Goal: Information Seeking & Learning: Compare options

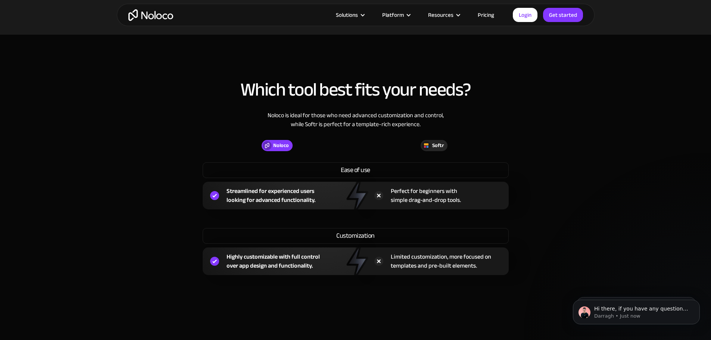
scroll to position [485, 0]
drag, startPoint x: 250, startPoint y: 190, endPoint x: 268, endPoint y: 202, distance: 22.0
click at [268, 202] on div "Streamlined for experienced users looking for advanced functionality." at bounding box center [270, 195] width 89 height 18
click at [278, 204] on div "Streamlined for experienced users looking for advanced functionality." at bounding box center [270, 195] width 89 height 18
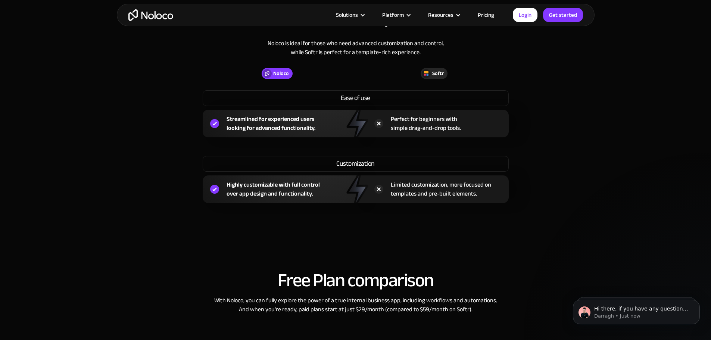
scroll to position [560, 0]
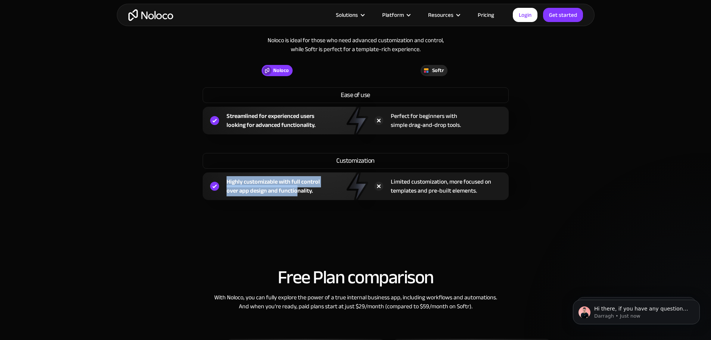
drag, startPoint x: 223, startPoint y: 178, endPoint x: 301, endPoint y: 193, distance: 78.7
click at [300, 193] on div "Highly customizable with full control over app design and functionality." at bounding box center [279, 186] width 153 height 28
click at [301, 193] on div "Highly customizable with full control over app design and functionality." at bounding box center [272, 186] width 93 height 18
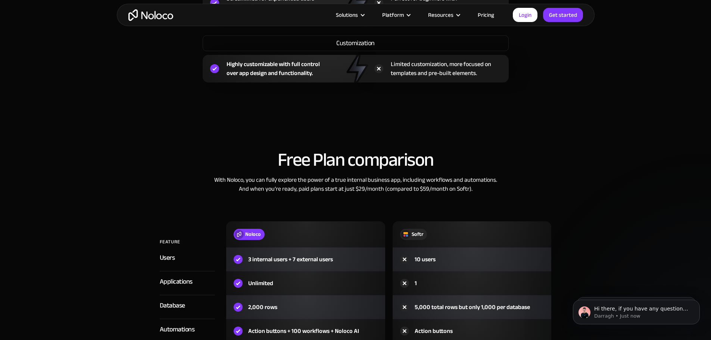
scroll to position [783, 0]
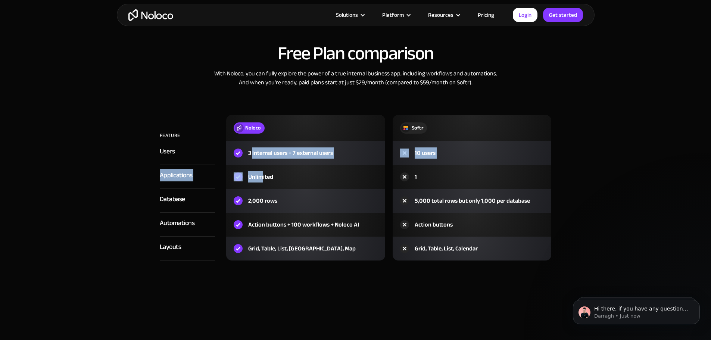
drag, startPoint x: 252, startPoint y: 155, endPoint x: 263, endPoint y: 173, distance: 21.6
click at [263, 173] on div "FEATURE Noloco Softr Users 3 internal users + 7 external users 10 users Applica…" at bounding box center [356, 188] width 392 height 146
click at [263, 173] on div "Unlimited" at bounding box center [260, 176] width 25 height 9
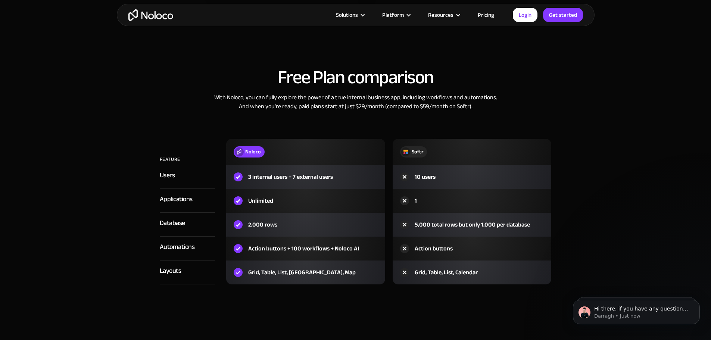
scroll to position [746, 0]
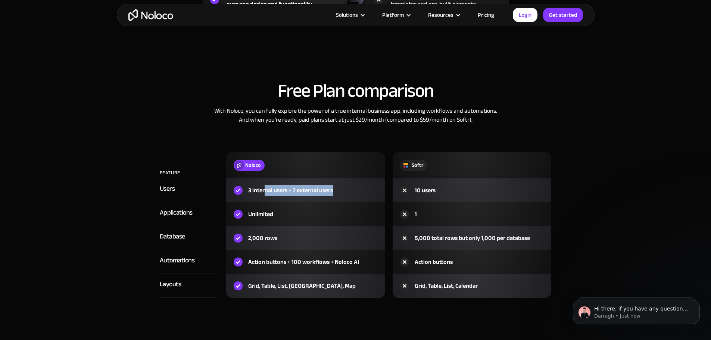
drag, startPoint x: 264, startPoint y: 189, endPoint x: 342, endPoint y: 195, distance: 78.6
click at [342, 195] on div "3 internal users + 7 external users" at bounding box center [305, 190] width 159 height 24
click at [294, 215] on div "Unlimited" at bounding box center [305, 214] width 159 height 24
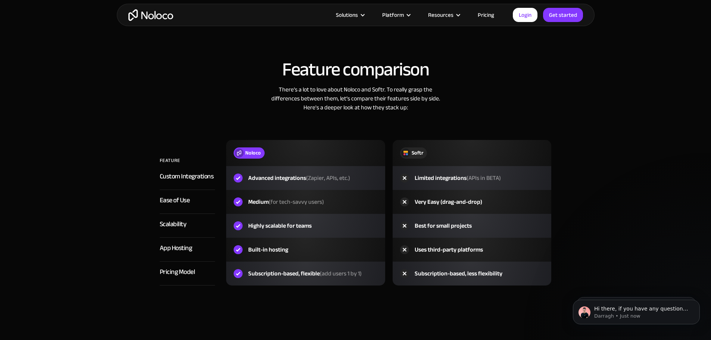
scroll to position [1082, 0]
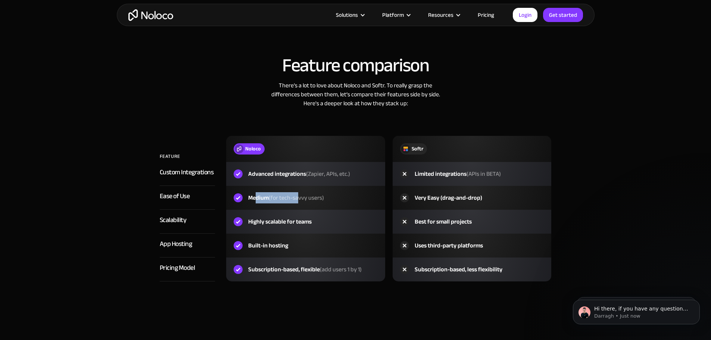
drag, startPoint x: 255, startPoint y: 199, endPoint x: 300, endPoint y: 195, distance: 45.3
click at [300, 195] on div "Medium (for tech-savvy users)" at bounding box center [286, 197] width 76 height 9
click at [314, 198] on span "(for tech-savvy users)" at bounding box center [296, 197] width 55 height 11
drag, startPoint x: 332, startPoint y: 199, endPoint x: 278, endPoint y: 199, distance: 54.8
click at [278, 199] on div "Medium (for tech-savvy users)" at bounding box center [305, 198] width 159 height 24
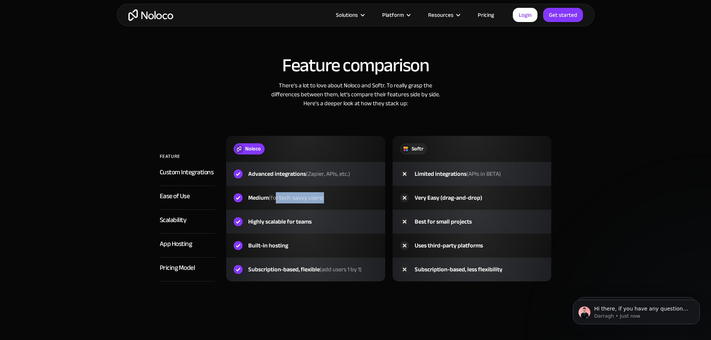
click at [278, 199] on span "(for tech-savvy users)" at bounding box center [296, 197] width 55 height 11
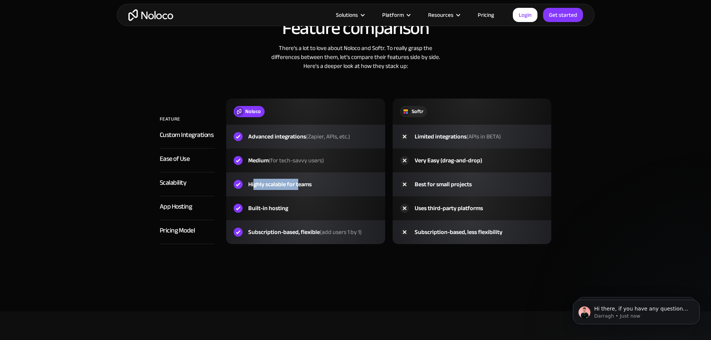
drag, startPoint x: 255, startPoint y: 183, endPoint x: 299, endPoint y: 177, distance: 44.4
click at [299, 177] on div "Highly scalable for teams" at bounding box center [305, 184] width 159 height 24
click at [307, 184] on div "Highly scalable for teams" at bounding box center [279, 184] width 63 height 9
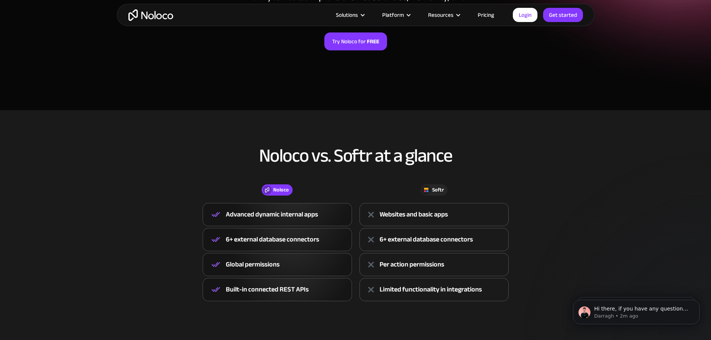
scroll to position [0, 0]
